Goal: Task Accomplishment & Management: Complete application form

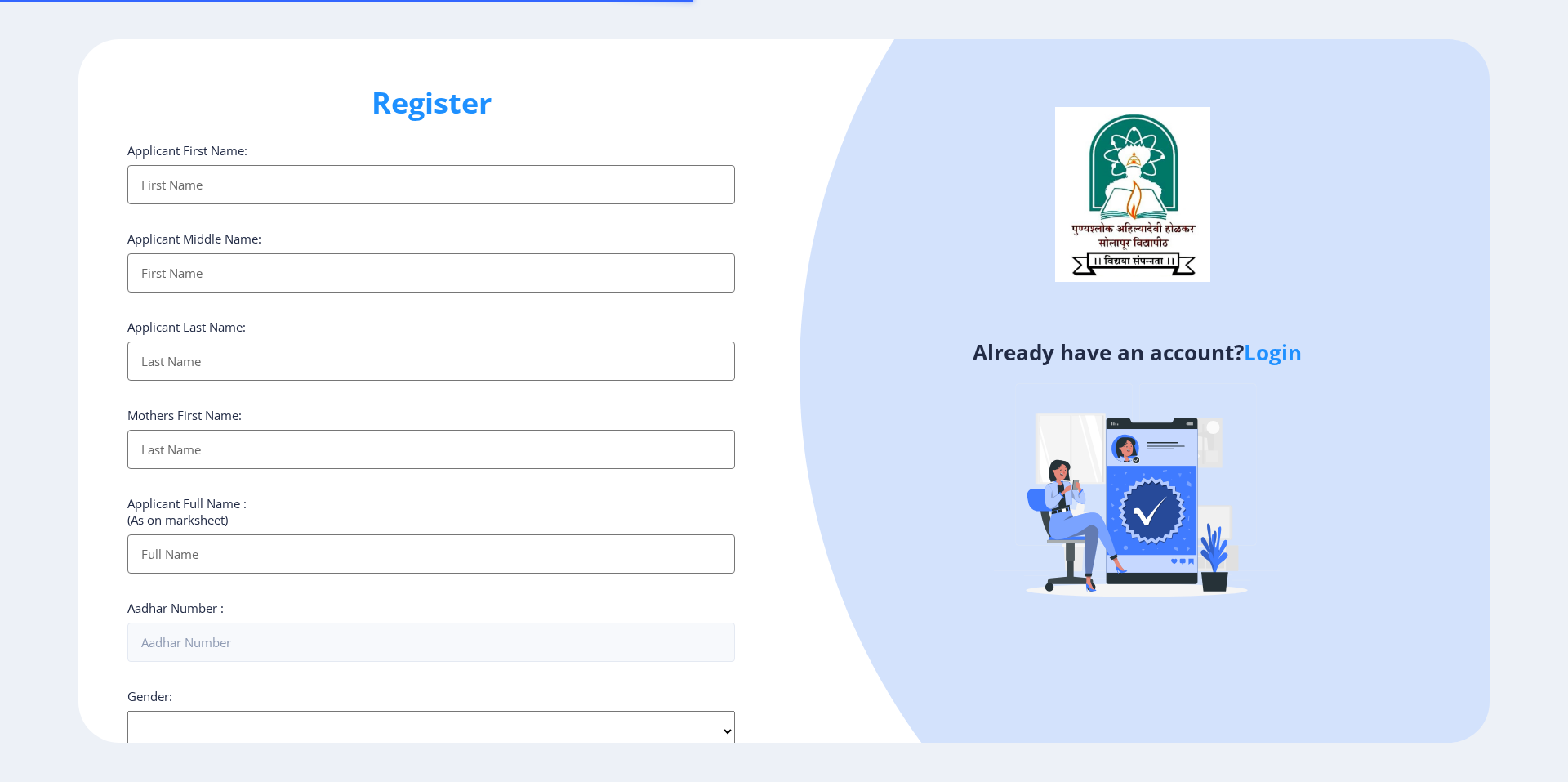
select select
click at [1266, 356] on link "Login" at bounding box center [1273, 352] width 58 height 29
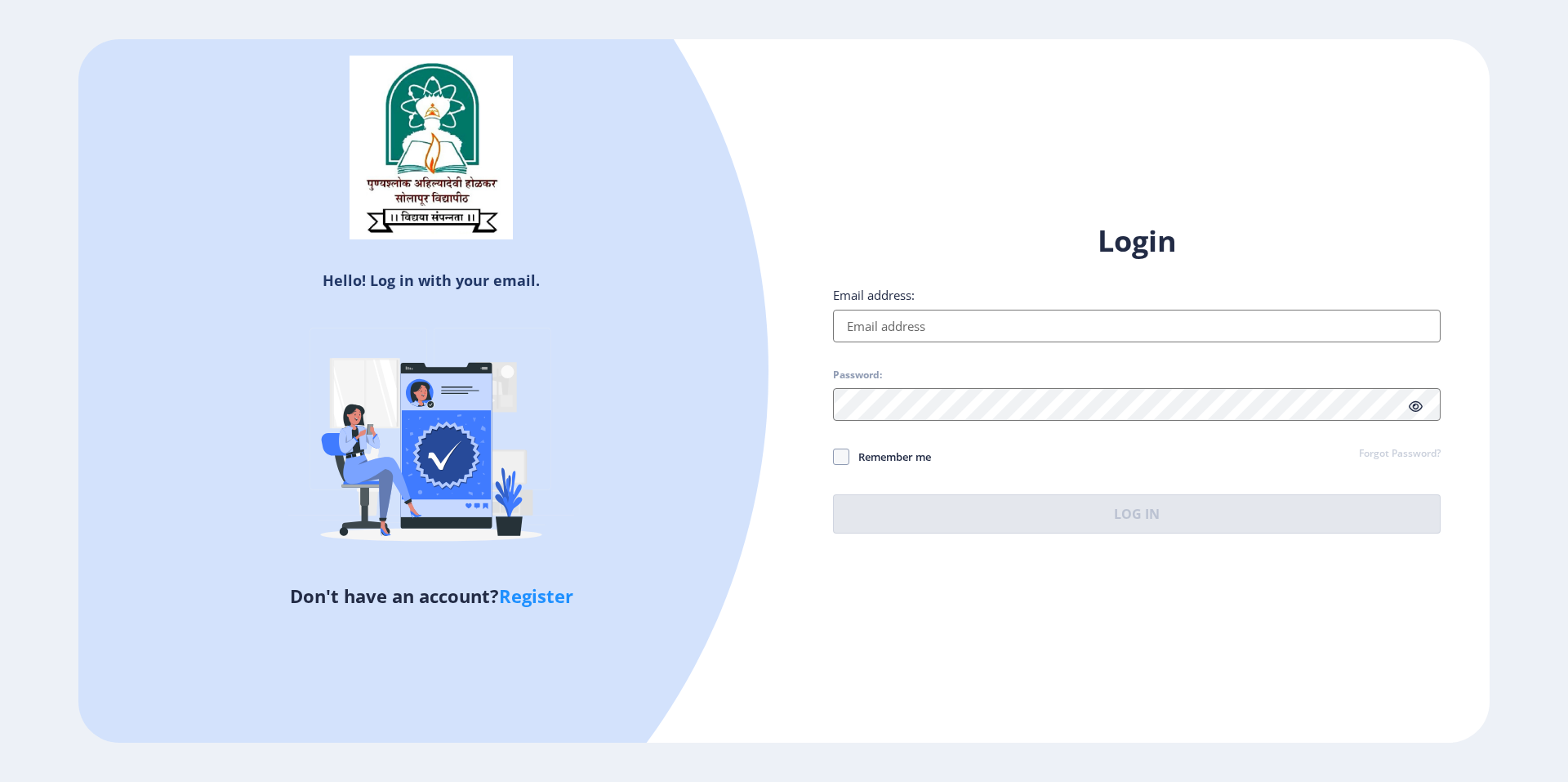
click at [909, 326] on input "Email address:" at bounding box center [1136, 326] width 608 height 33
type input "[EMAIL_ADDRESS][DOMAIN_NAME]"
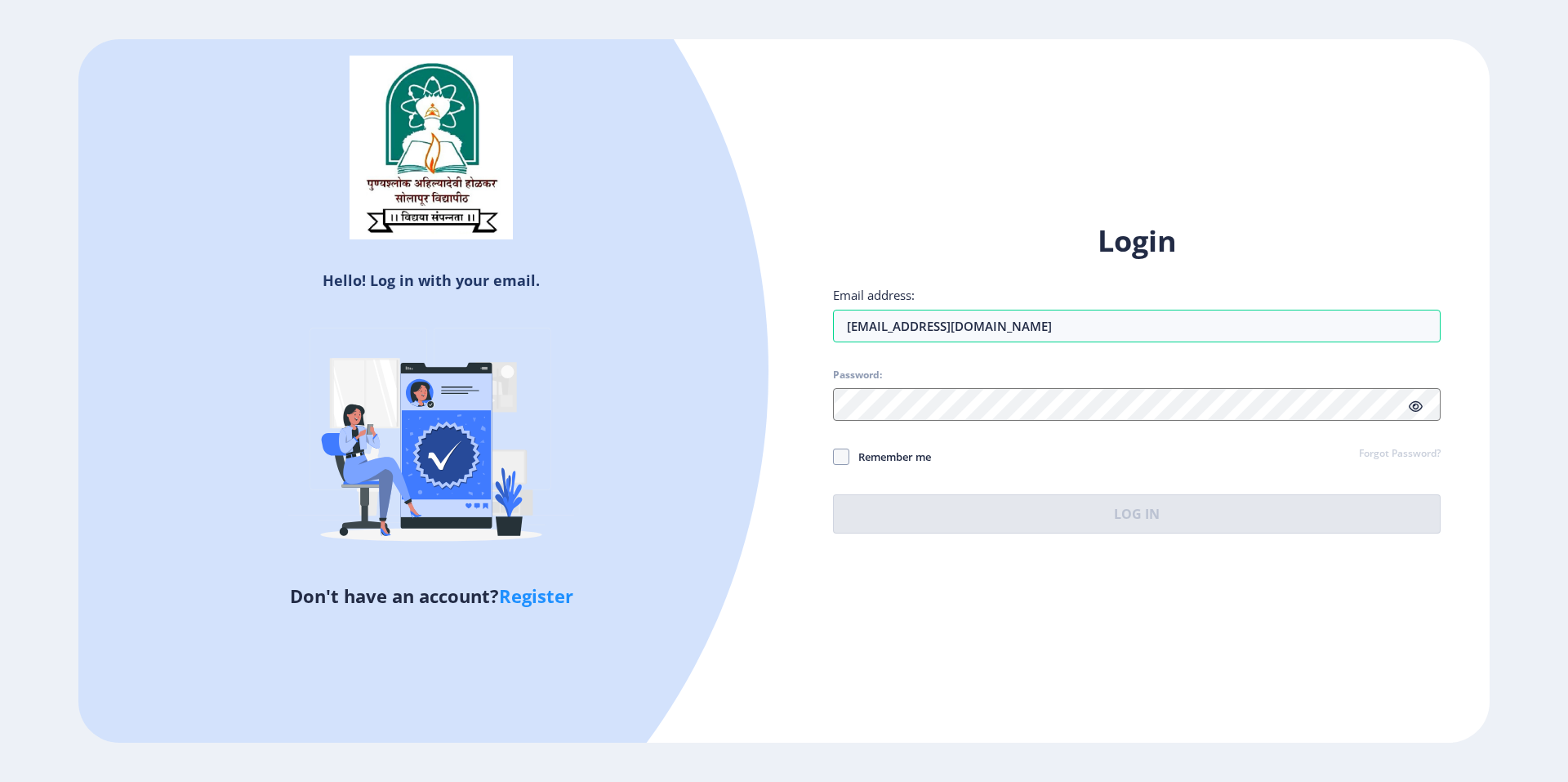
click at [1415, 407] on div at bounding box center [1136, 405] width 608 height 33
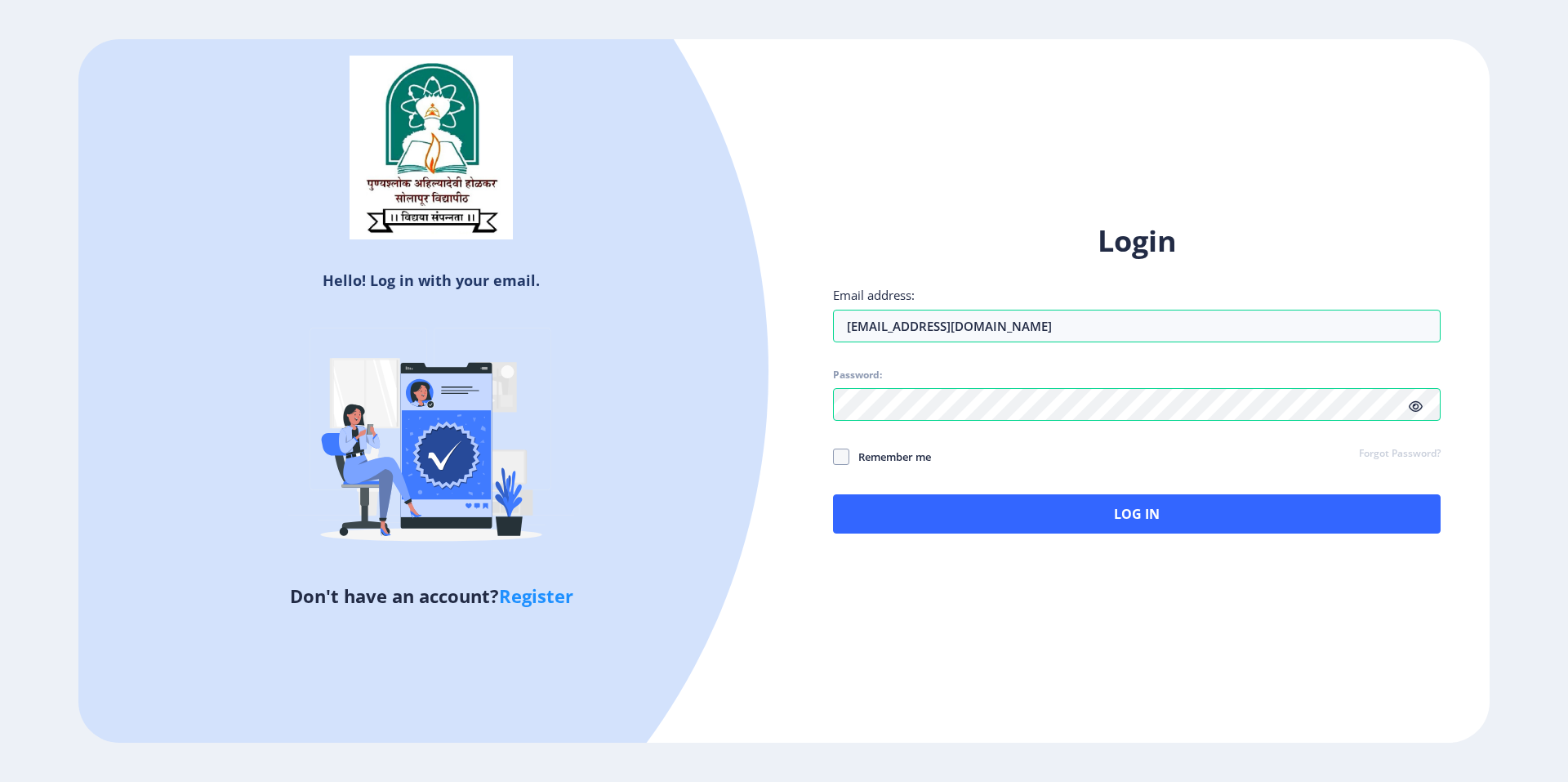
click at [1416, 411] on icon at bounding box center [1415, 406] width 14 height 12
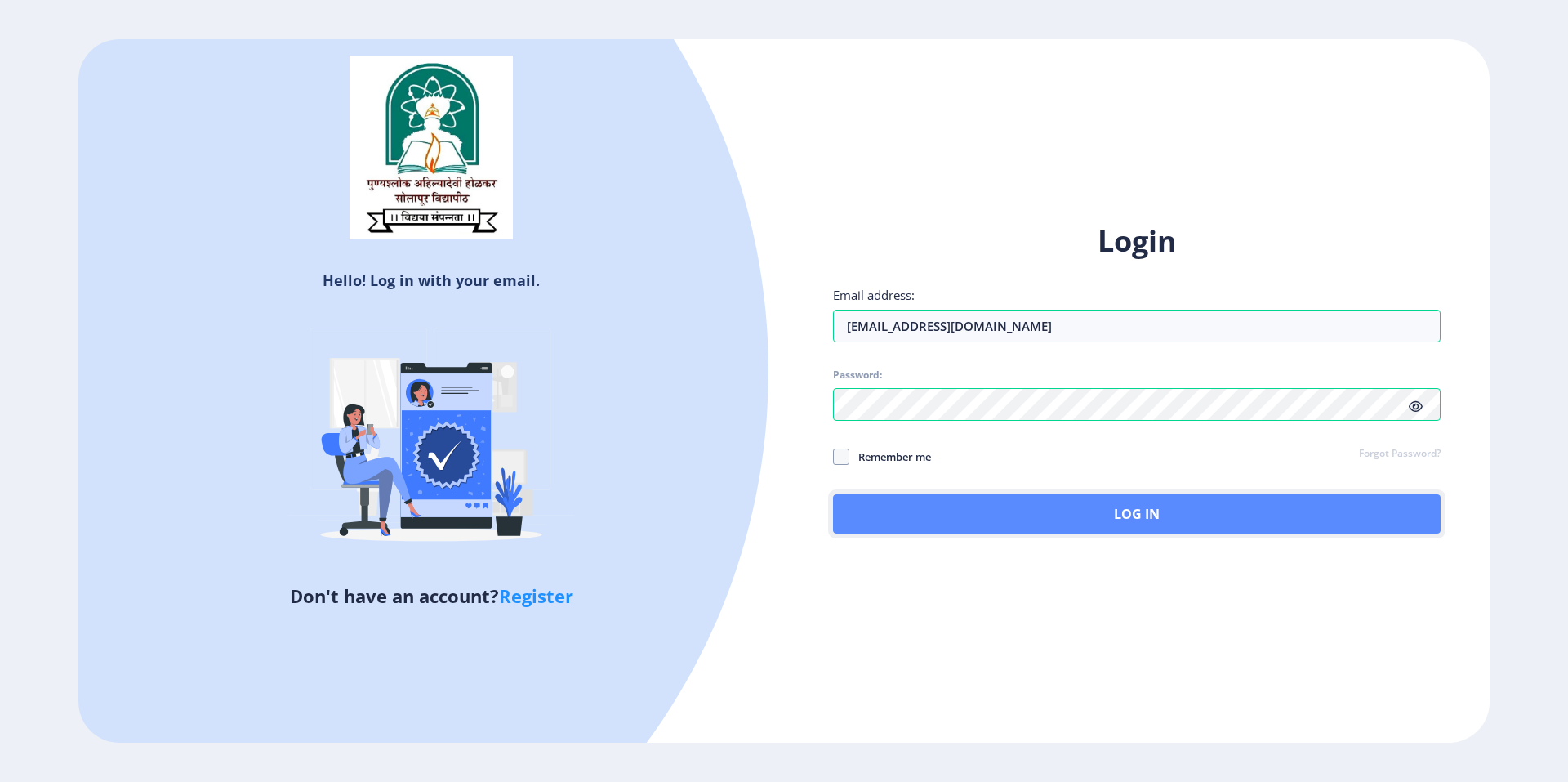
click at [1155, 510] on button "Log In" at bounding box center [1136, 513] width 608 height 39
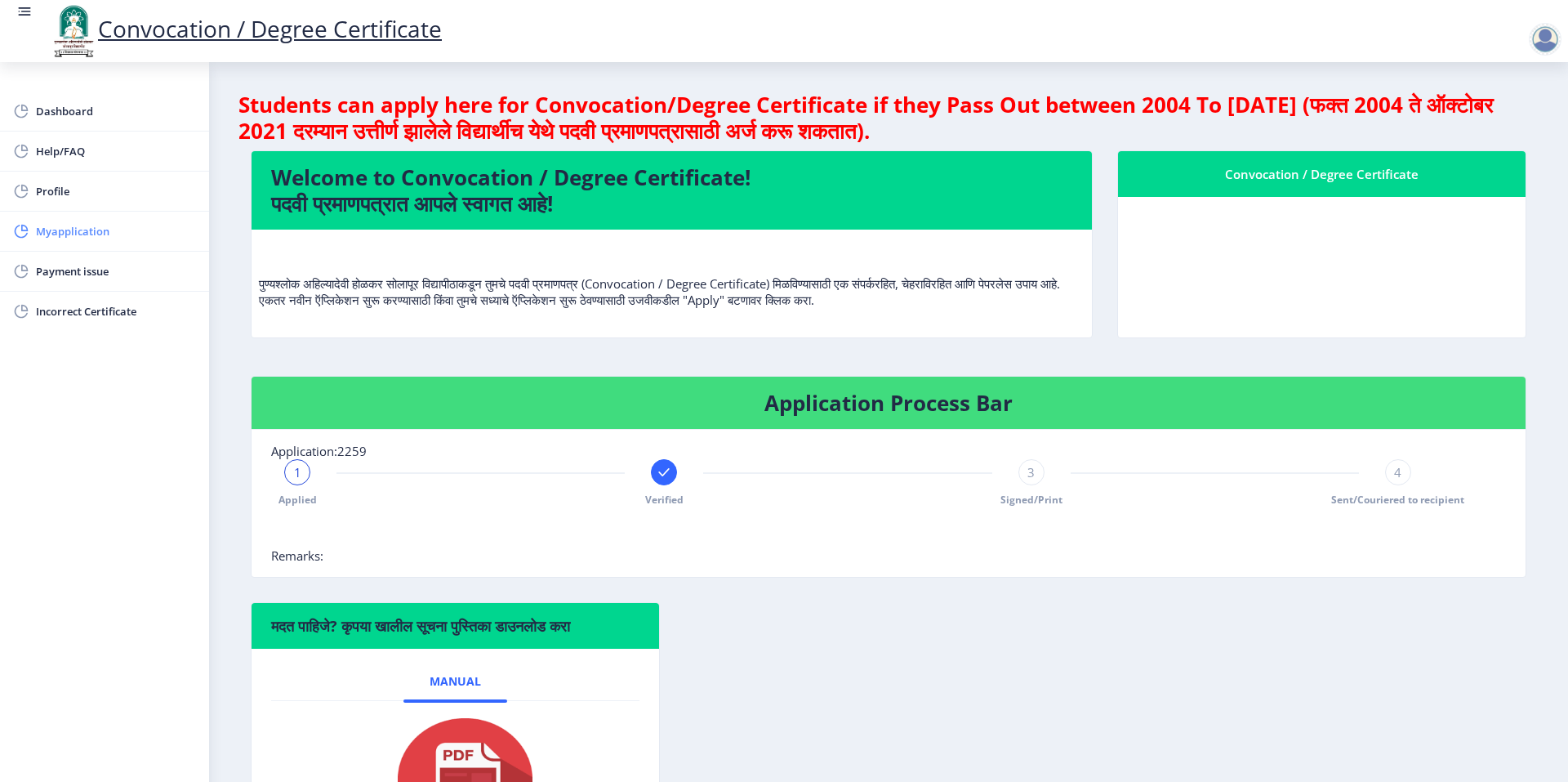
click at [54, 227] on span "Myapplication" at bounding box center [116, 232] width 160 height 20
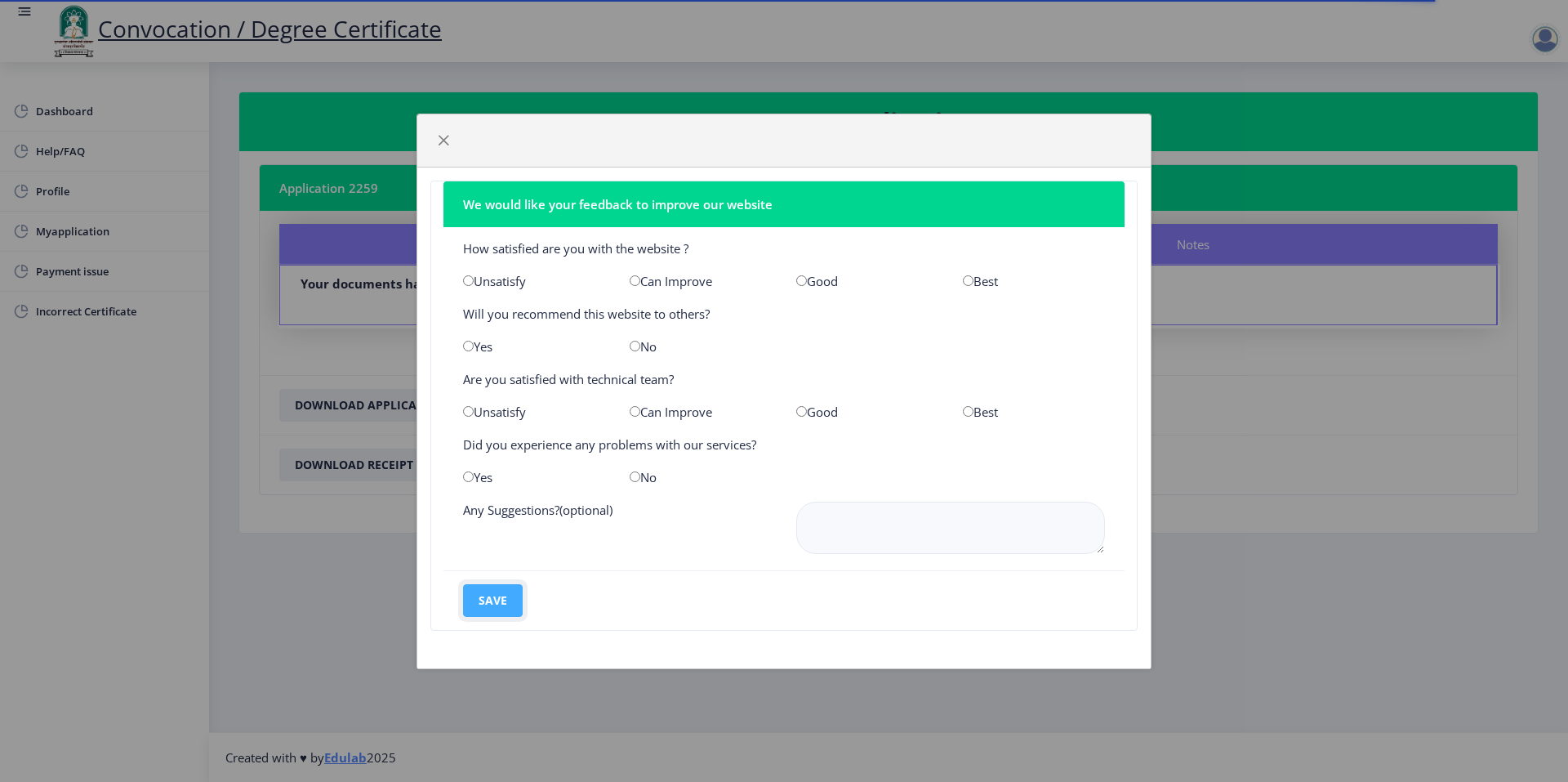
click at [493, 602] on button "save" at bounding box center [492, 601] width 59 height 33
click at [974, 276] on div "Best" at bounding box center [1033, 281] width 167 height 16
click at [968, 281] on input "radio" at bounding box center [968, 281] width 11 height 11
radio input "true"
click at [471, 348] on input "radio" at bounding box center [468, 346] width 11 height 11
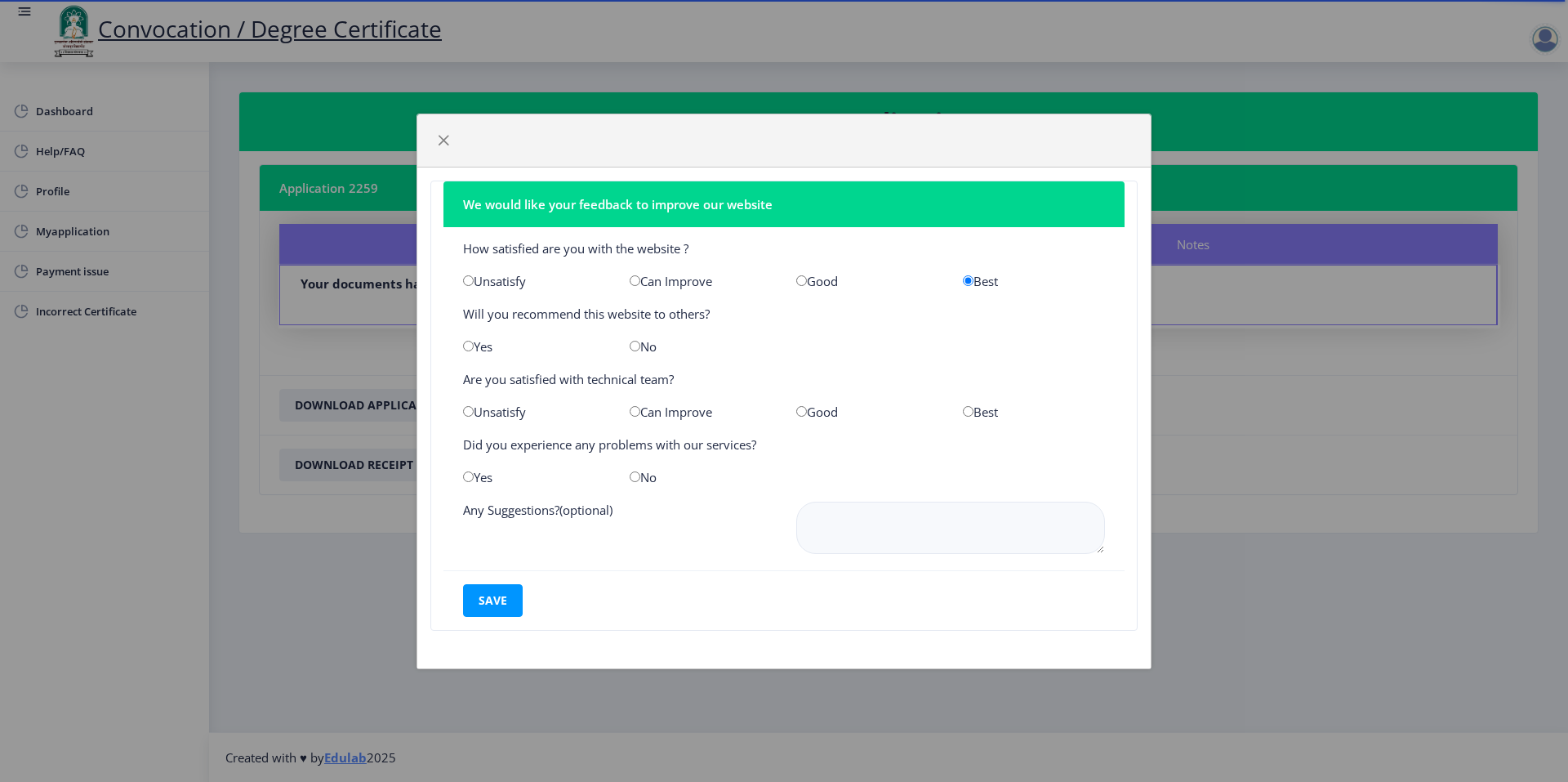
radio input "true"
click at [969, 415] on input "radio" at bounding box center [968, 412] width 11 height 11
radio input "true"
click at [637, 477] on input "radio" at bounding box center [635, 477] width 11 height 11
radio input "true"
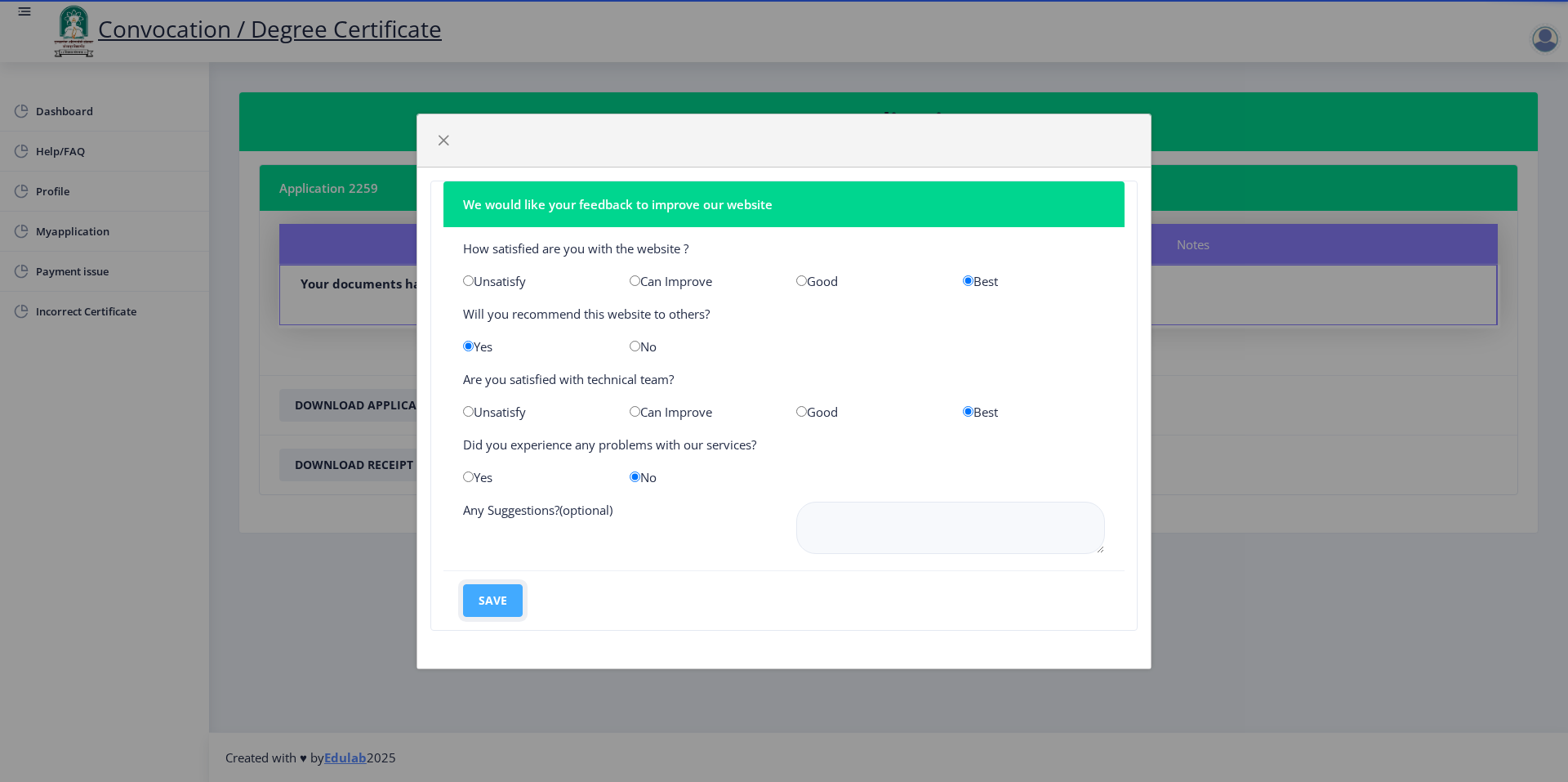
click at [500, 596] on button "save" at bounding box center [492, 601] width 59 height 33
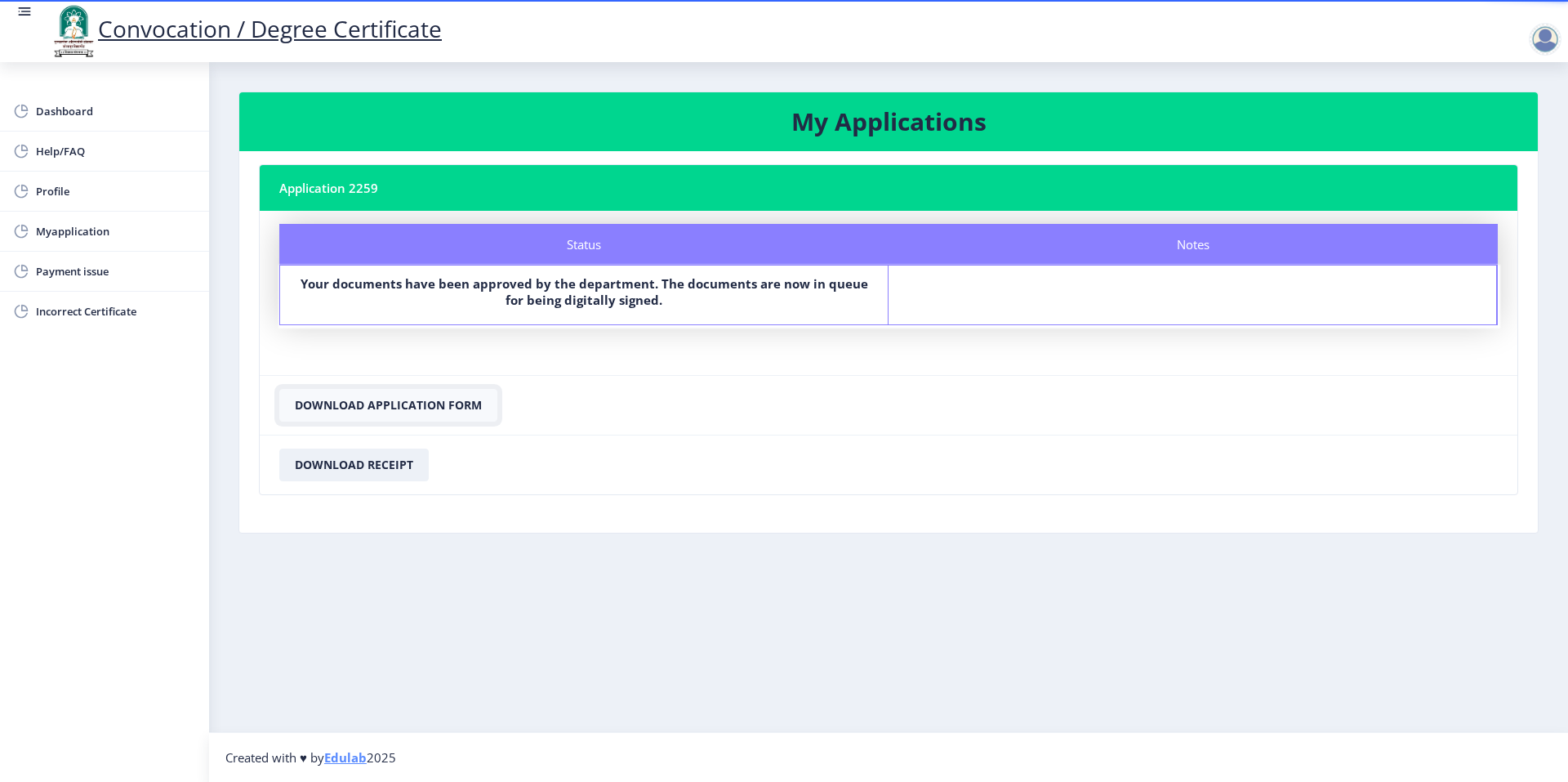
click at [462, 399] on button "Download Application Form" at bounding box center [388, 406] width 218 height 33
click at [391, 467] on button "Download Receipt" at bounding box center [354, 465] width 149 height 33
click at [377, 466] on button "Download Receipt" at bounding box center [354, 465] width 149 height 33
click at [419, 406] on button "Download Application Form" at bounding box center [388, 406] width 218 height 33
click at [73, 228] on span "Myapplication" at bounding box center [116, 232] width 160 height 20
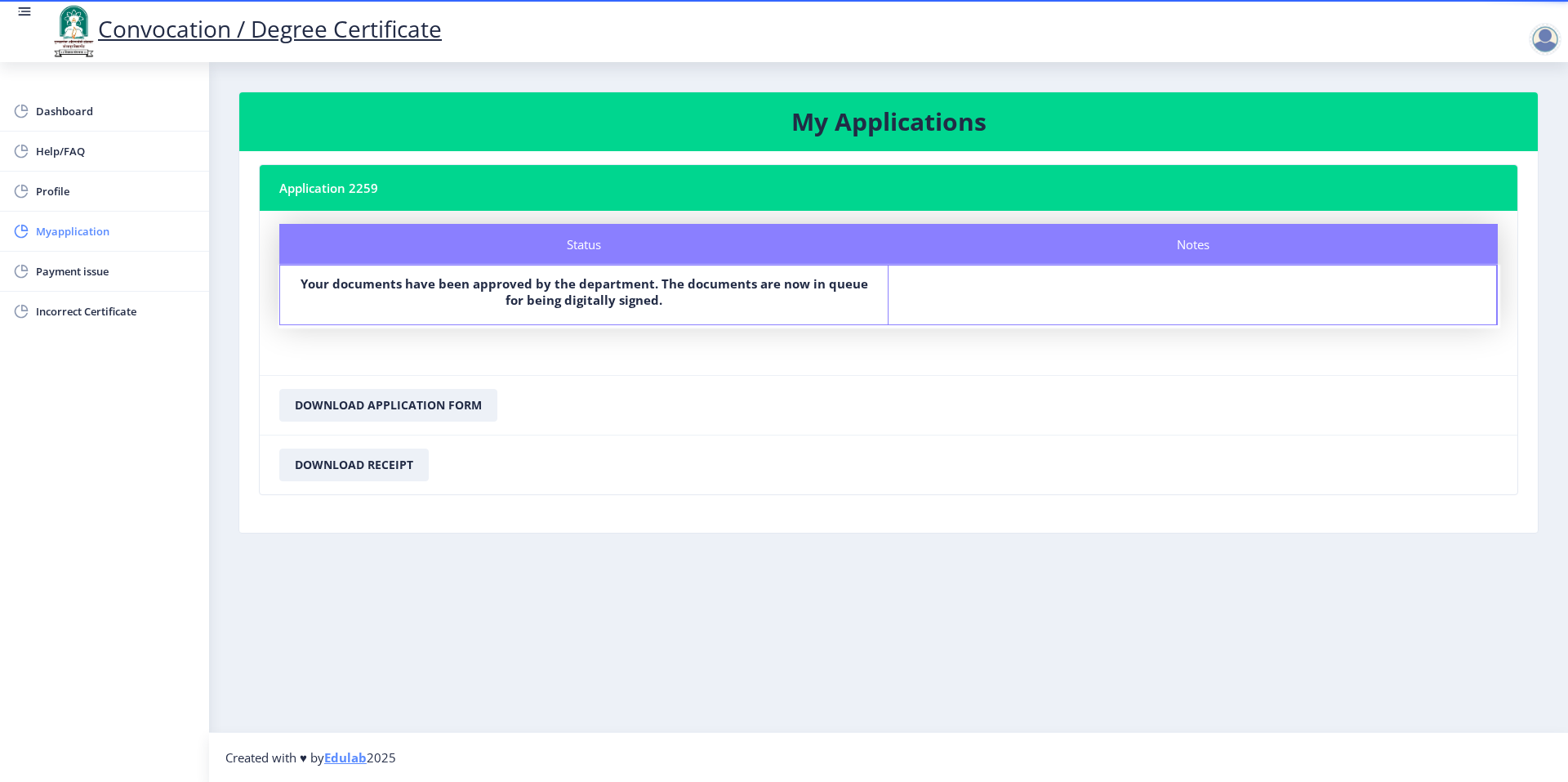
click at [99, 232] on span "Myapplication" at bounding box center [116, 232] width 160 height 20
click at [80, 273] on span "Payment issue" at bounding box center [116, 272] width 160 height 20
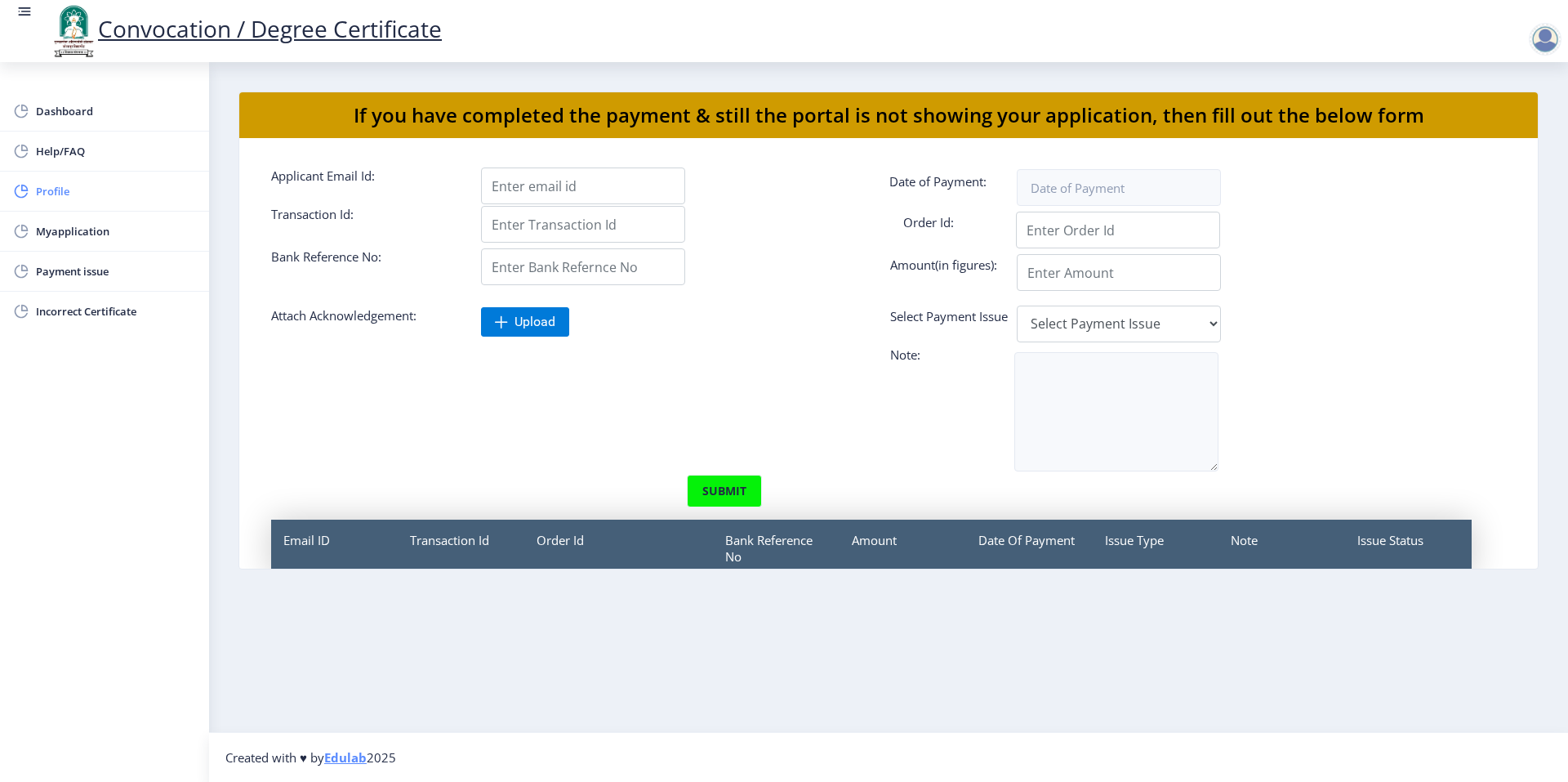
click at [67, 190] on span "Profile" at bounding box center [116, 191] width 160 height 20
select select
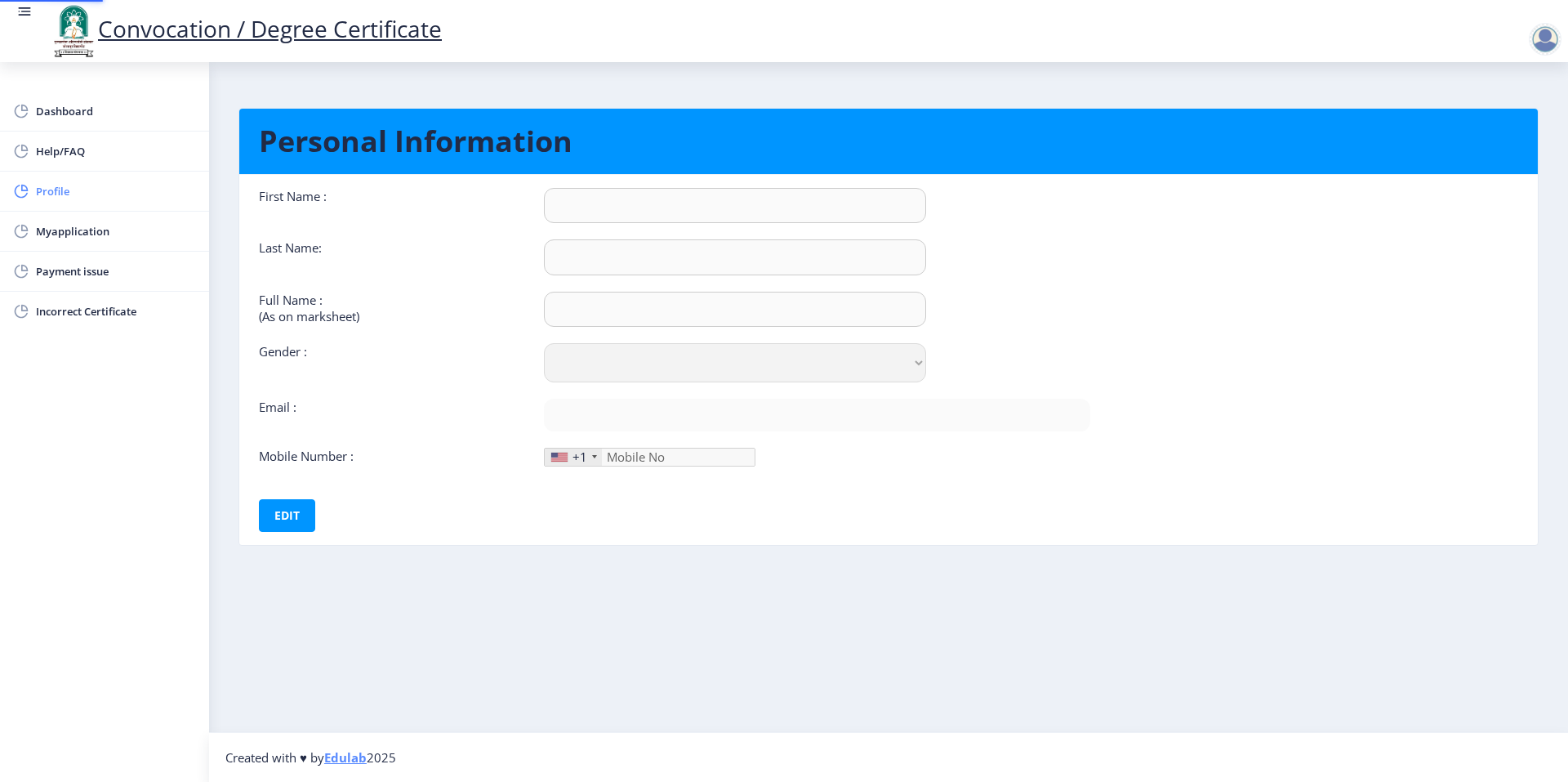
type input "[PERSON_NAME]"
type input "[PERSON_NAME] [PERSON_NAME]"
select select "[DEMOGRAPHIC_DATA]"
type input "[EMAIL_ADDRESS][DOMAIN_NAME]"
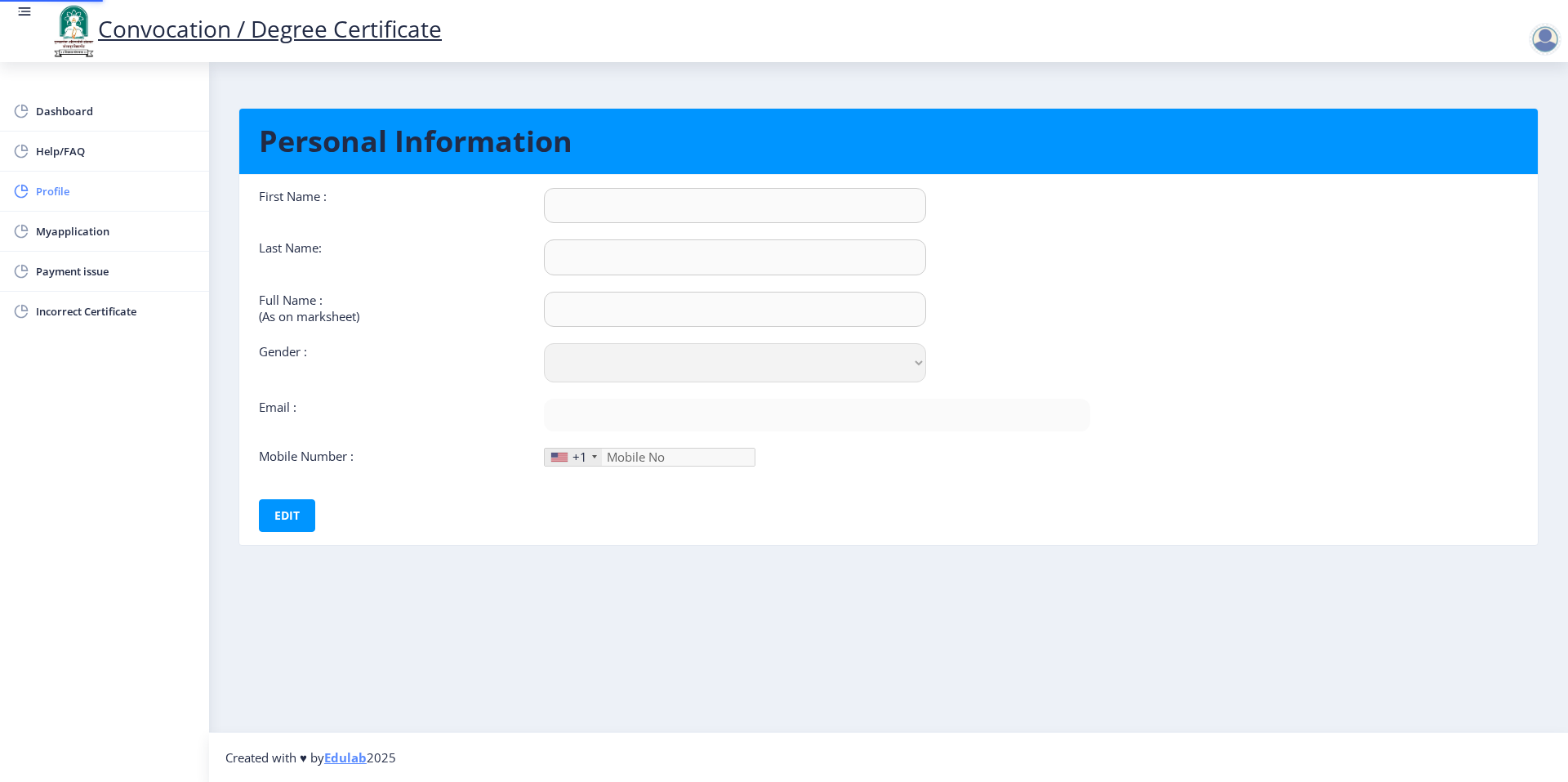
type input "9637771869"
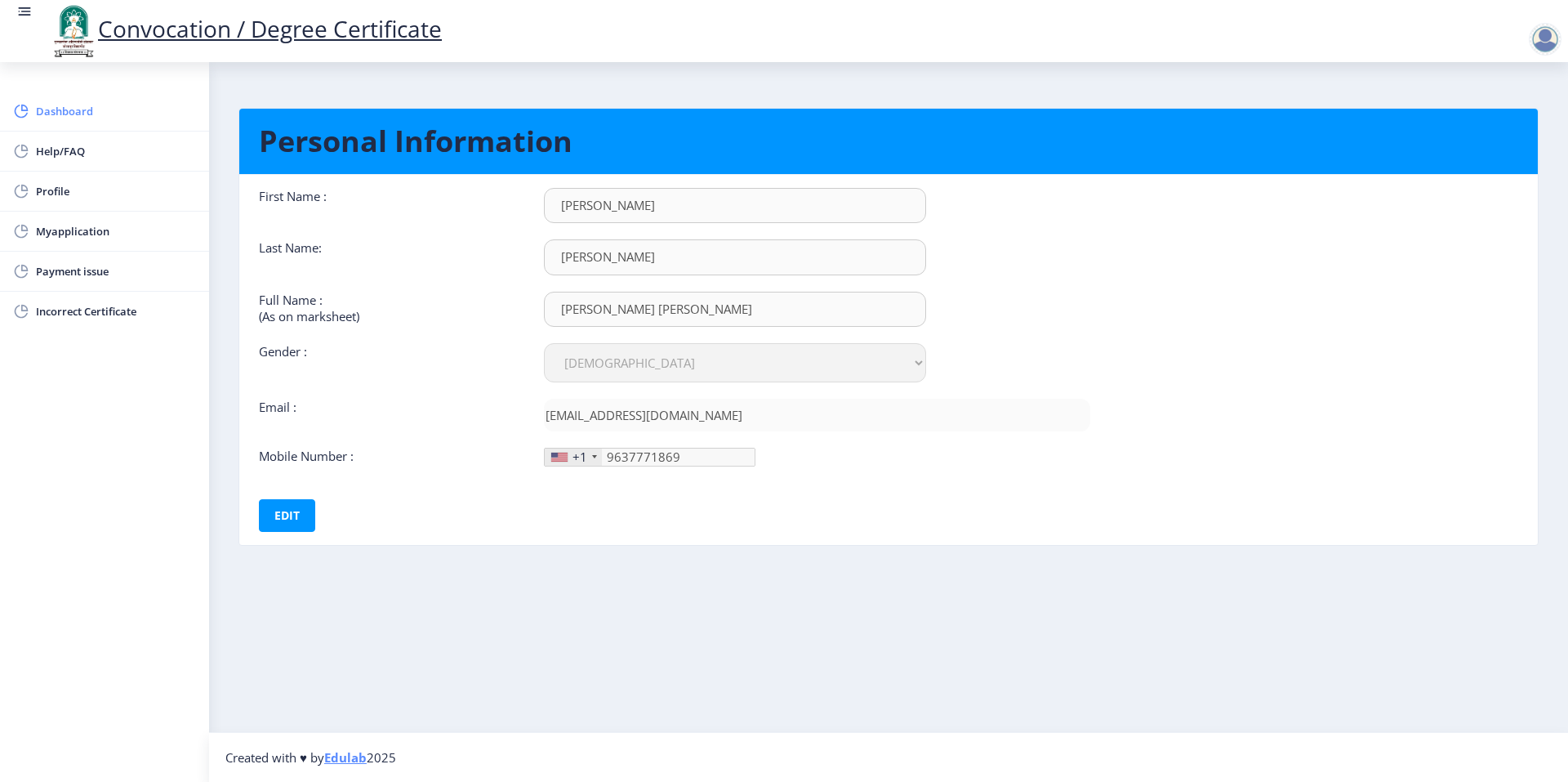
click at [77, 108] on span "Dashboard" at bounding box center [116, 111] width 160 height 20
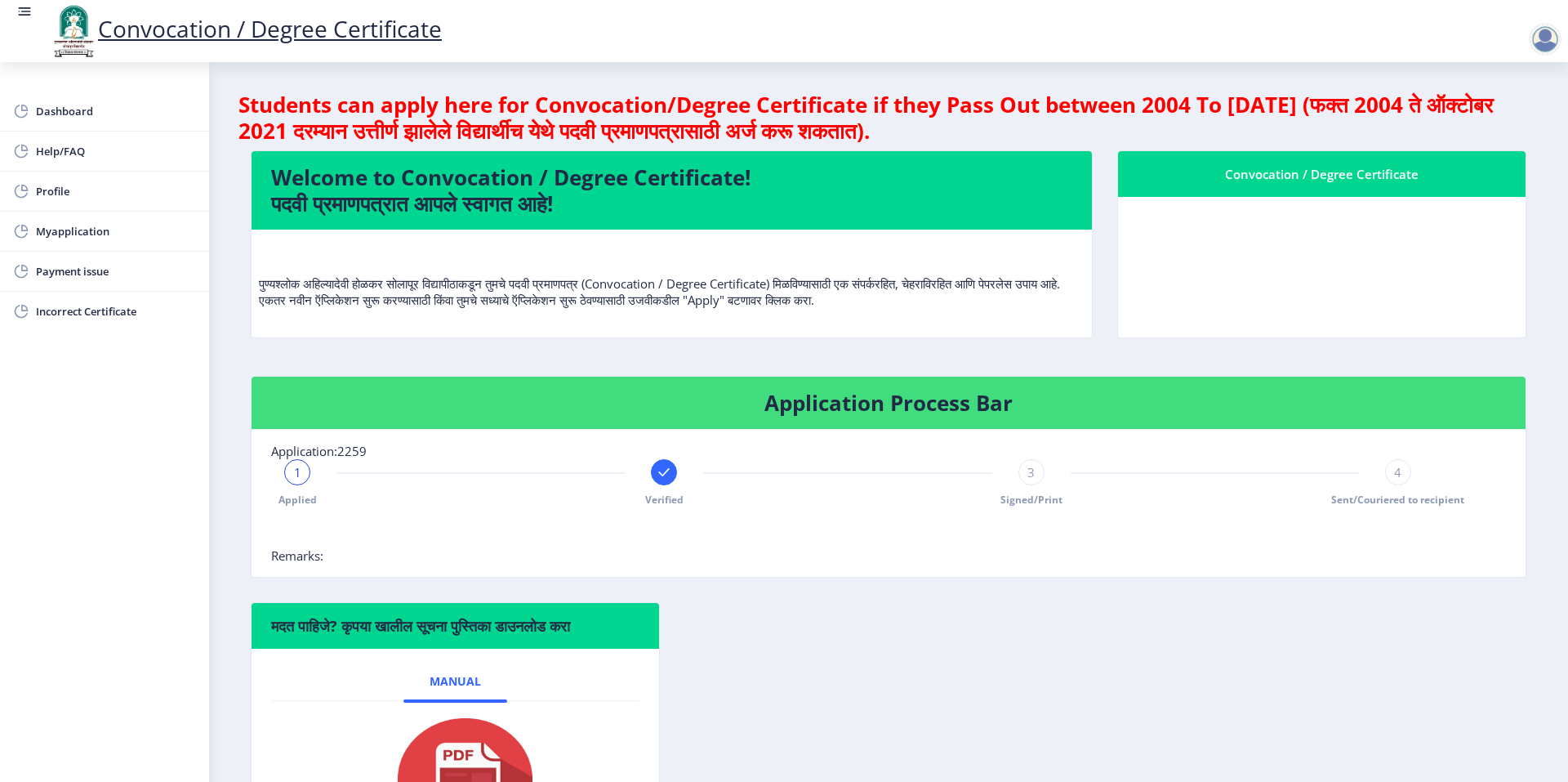
click at [1556, 47] on div at bounding box center [1545, 39] width 33 height 33
click at [1490, 128] on span "Log out" at bounding box center [1502, 128] width 105 height 20
